Goal: Connect with others: Connect with others

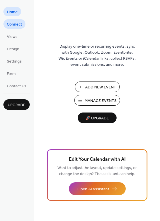
click at [15, 23] on span "Connect" at bounding box center [14, 24] width 15 height 6
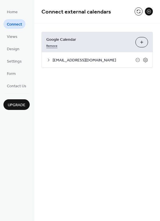
click at [53, 46] on link "Remove" at bounding box center [51, 45] width 11 height 6
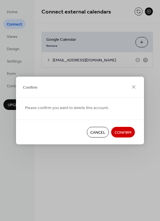
click at [124, 132] on span "Confirm" at bounding box center [123, 133] width 17 height 6
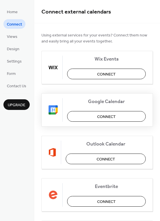
click at [105, 118] on span "Connect" at bounding box center [106, 117] width 19 height 6
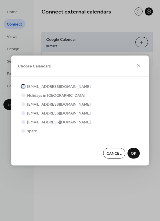
click at [23, 87] on div at bounding box center [22, 85] width 3 height 3
click at [134, 152] on span "OK" at bounding box center [133, 153] width 5 height 6
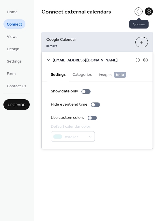
click at [139, 11] on button at bounding box center [139, 11] width 8 height 8
click at [104, 39] on span "Google Calendar" at bounding box center [88, 40] width 85 height 6
click at [138, 10] on button at bounding box center [139, 11] width 8 height 8
